Goal: Find specific page/section: Find specific page/section

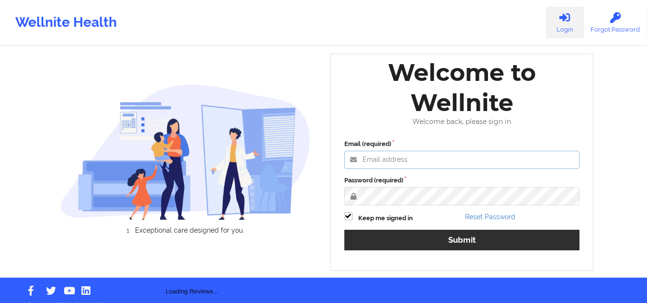
type input "[EMAIL_ADDRESS][DOMAIN_NAME]"
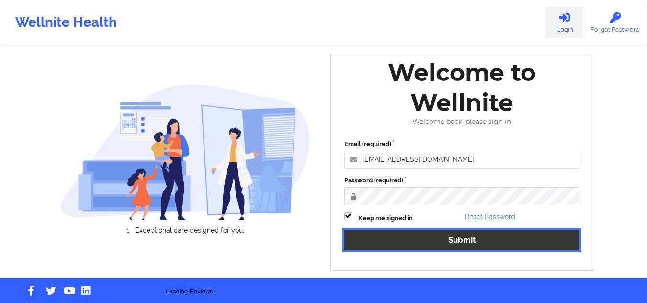
click at [375, 237] on div "Email (required) [EMAIL_ADDRESS][DOMAIN_NAME] Password (required) Keep me signe…" at bounding box center [461, 198] width 249 height 131
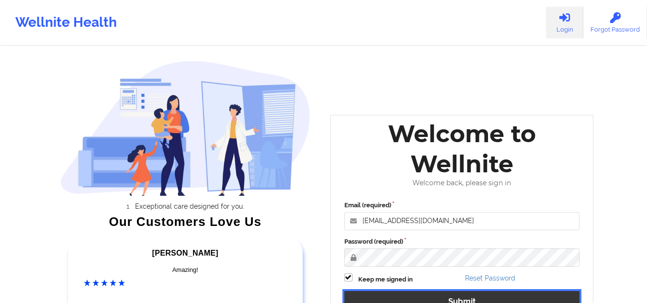
click at [457, 297] on button "Submit" at bounding box center [461, 301] width 235 height 21
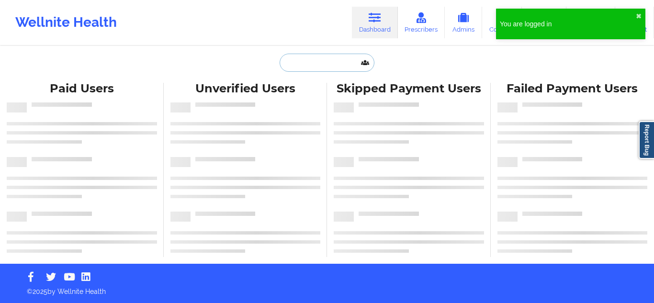
click at [325, 67] on input "text" at bounding box center [326, 63] width 95 height 18
paste input "[PERSON_NAME]"
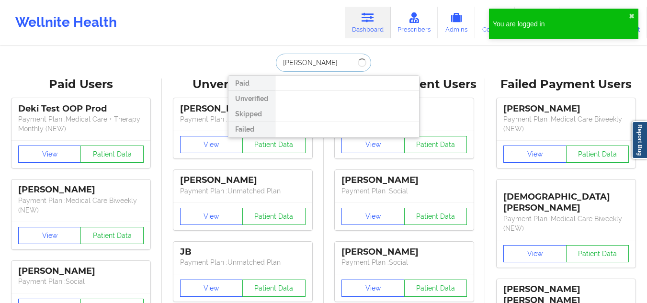
type input "[PERSON_NAME]"
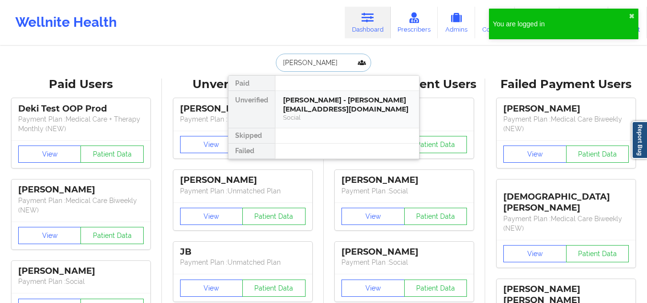
click at [323, 113] on div "[PERSON_NAME] - [PERSON_NAME][EMAIL_ADDRESS][DOMAIN_NAME]" at bounding box center [347, 105] width 128 height 18
